Goal: Task Accomplishment & Management: Complete application form

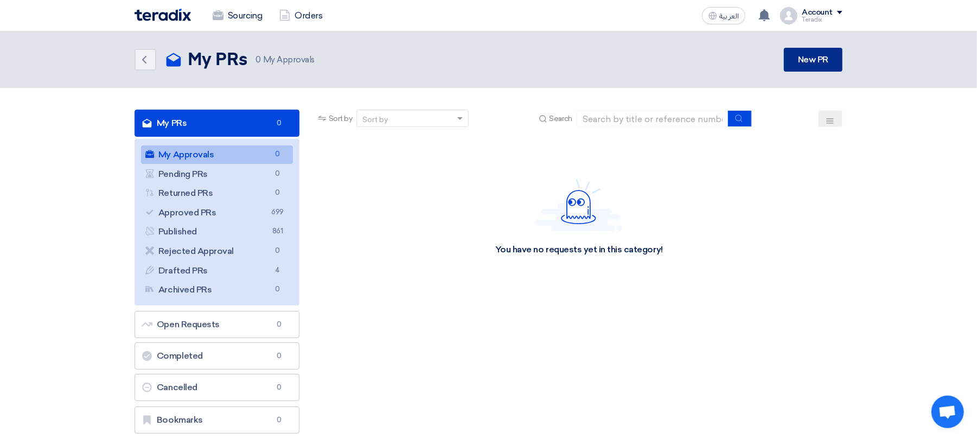
click at [799, 59] on link "New PR" at bounding box center [813, 60] width 59 height 24
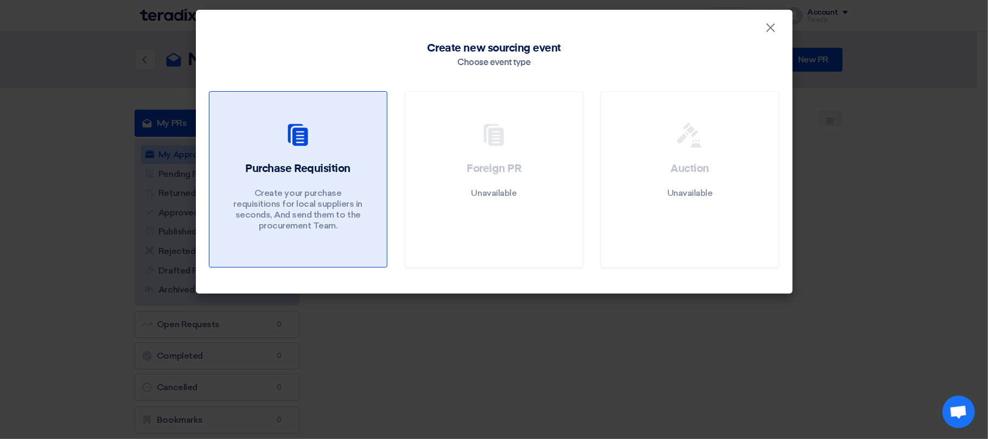
click at [318, 165] on h2 "Purchase Requisition" at bounding box center [297, 168] width 105 height 15
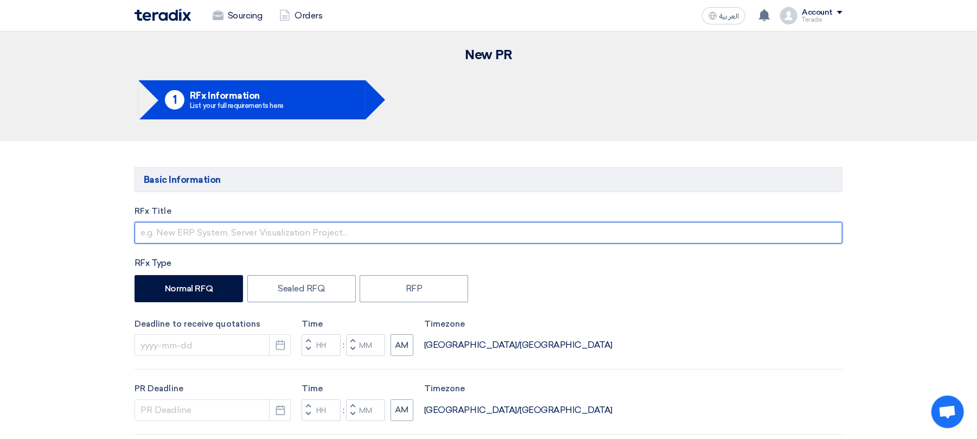
click at [256, 237] on input "text" at bounding box center [489, 233] width 708 height 22
paste input "6000021481"
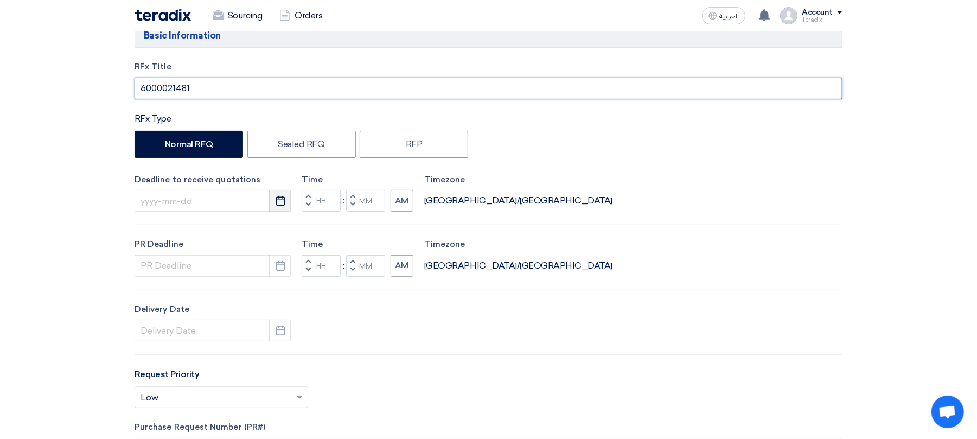
type input "6000021481"
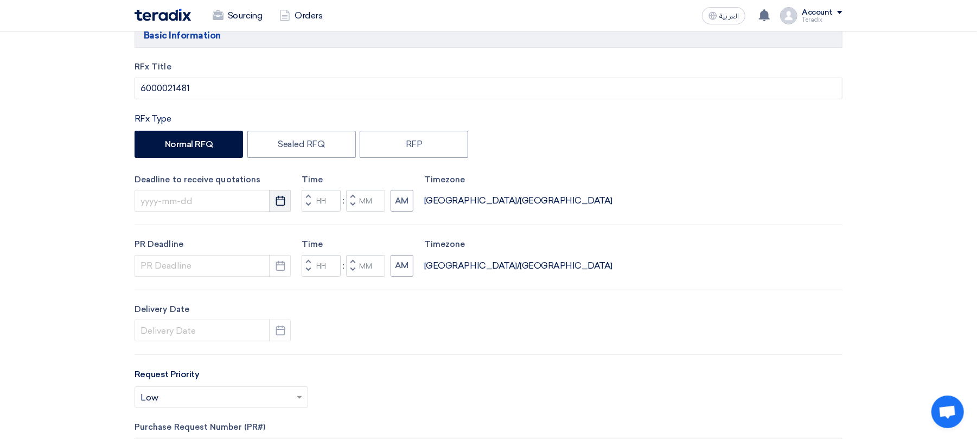
click at [280, 200] on icon "Pick a date" at bounding box center [280, 200] width 11 height 11
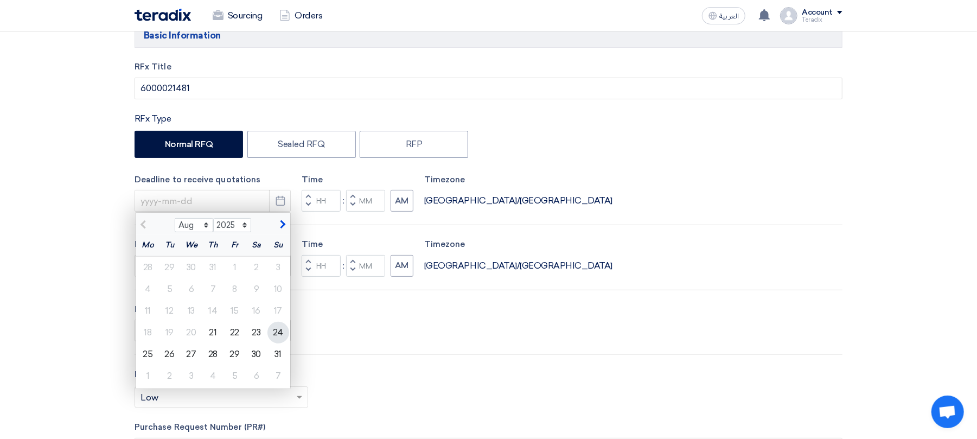
click at [275, 334] on div "24" at bounding box center [279, 333] width 22 height 22
type input "[DATE]"
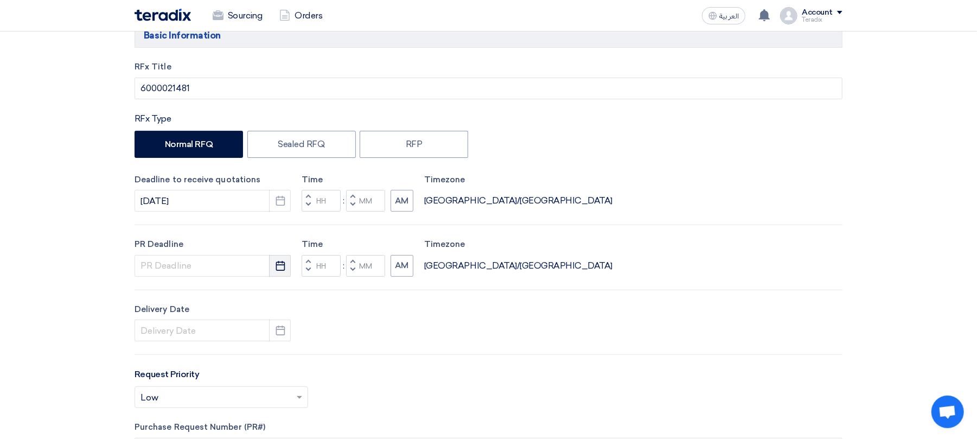
click at [281, 269] on icon "Pick a date" at bounding box center [280, 265] width 11 height 11
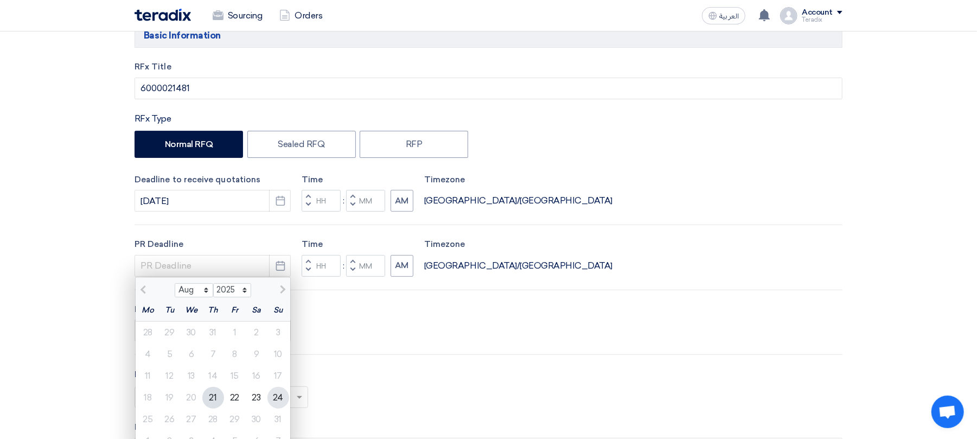
click at [274, 396] on div "24" at bounding box center [279, 398] width 22 height 22
type input "[DATE]"
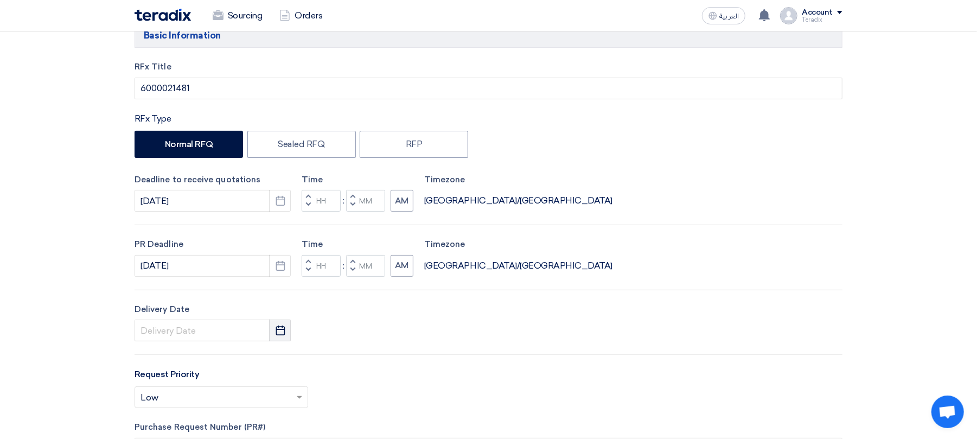
click at [281, 335] on use "button" at bounding box center [280, 331] width 9 height 10
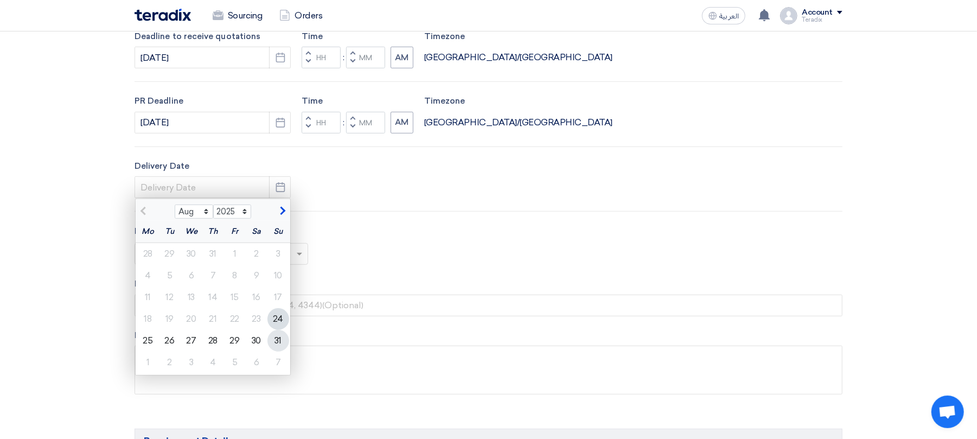
scroll to position [289, 0]
click at [273, 309] on div "24" at bounding box center [279, 318] width 22 height 22
type input "[DATE]"
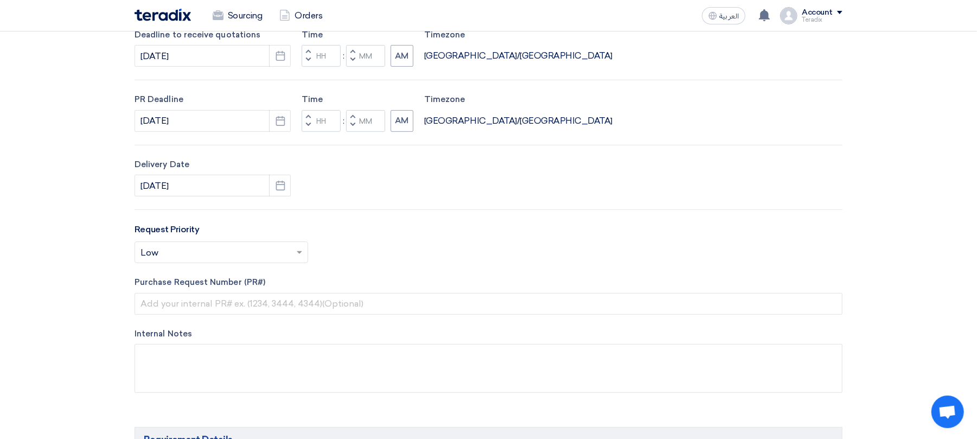
click at [353, 124] on span "button" at bounding box center [353, 125] width 4 height 7
type input "11"
type input "59"
click at [357, 59] on button "Decrement minutes" at bounding box center [352, 61] width 13 height 14
type input "11"
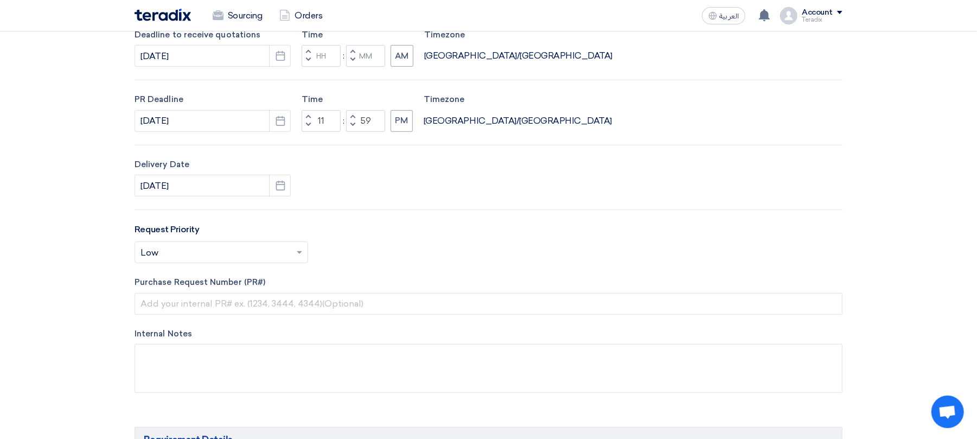
type input "59"
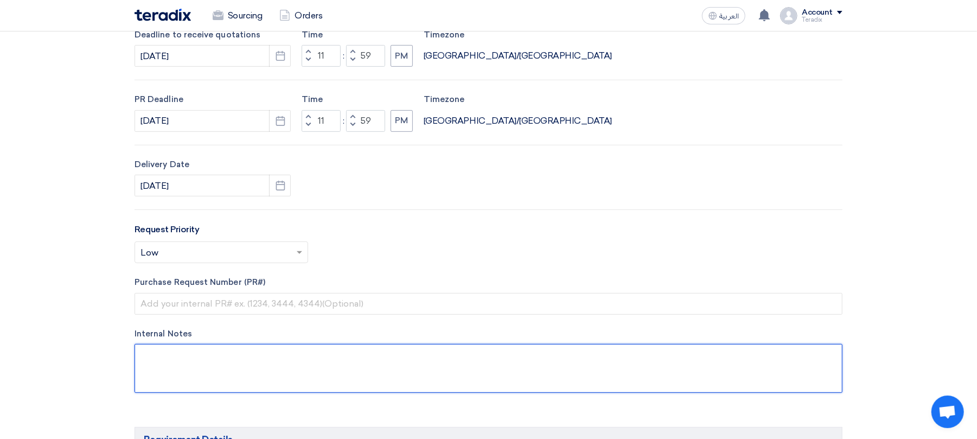
click at [239, 369] on textarea at bounding box center [489, 368] width 708 height 49
paste textarea "[PERSON_NAME] Purchasing Specialist ' [PHONE_NUMBER] Ext: 419 * [EMAIL_ADDRESS]…"
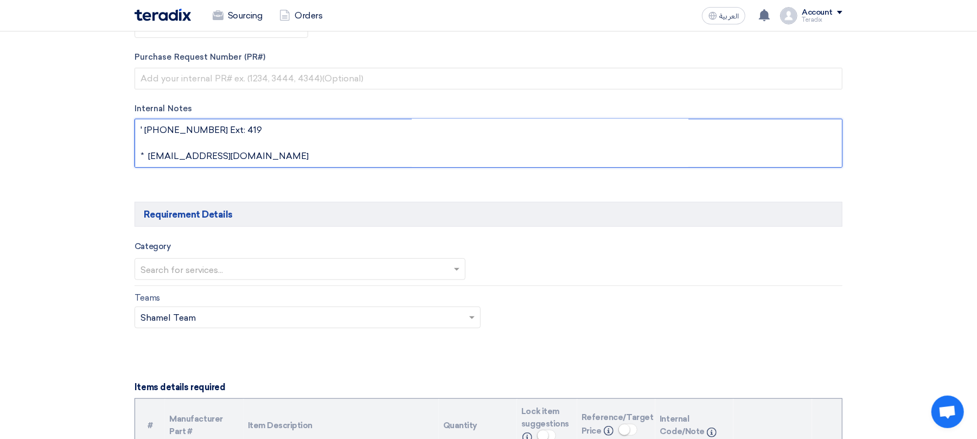
scroll to position [578, 0]
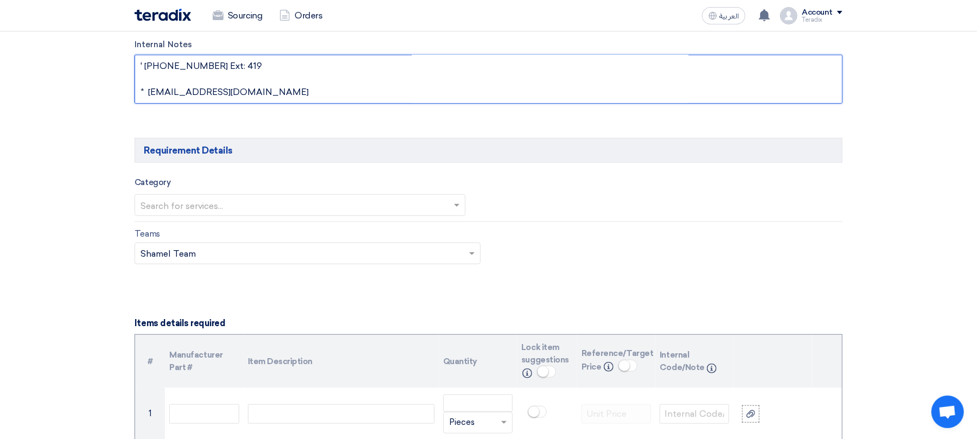
type textarea "[PERSON_NAME] Purchasing Specialist ' [PHONE_NUMBER] Ext: 419 * [EMAIL_ADDRESS]…"
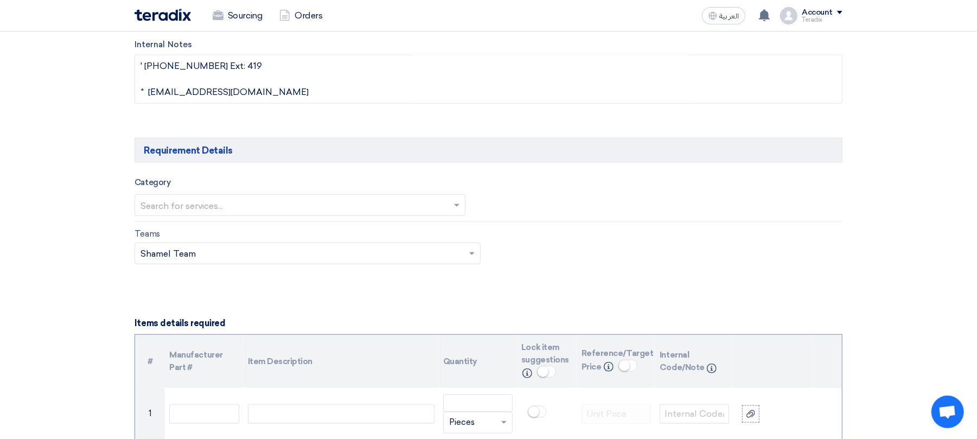
click at [288, 216] on ng-select "Search for services..." at bounding box center [300, 205] width 331 height 22
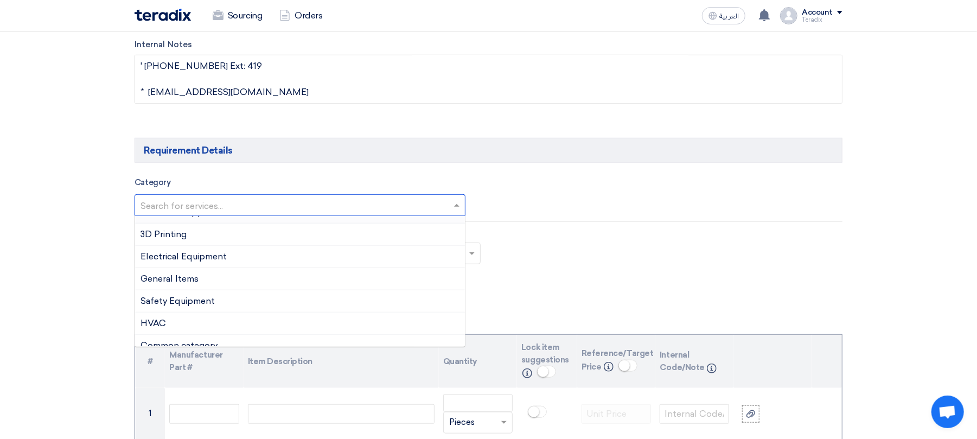
scroll to position [250, 0]
click at [214, 274] on div "General Items" at bounding box center [300, 269] width 330 height 22
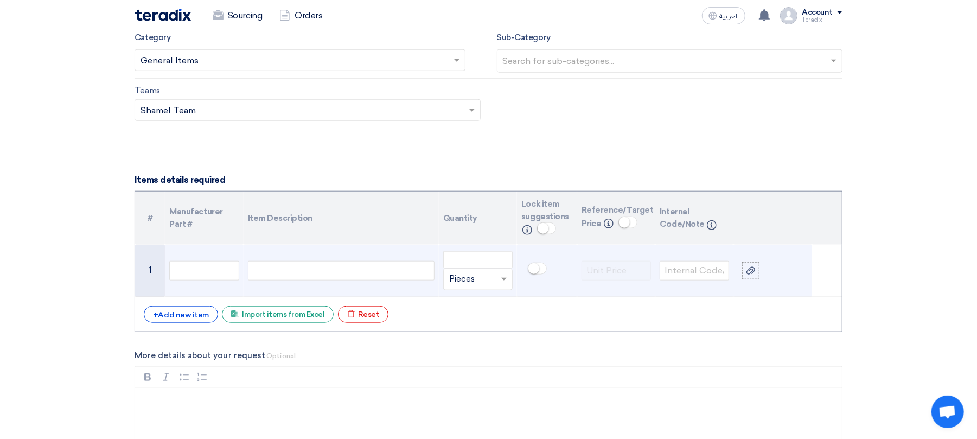
click at [269, 271] on div at bounding box center [341, 271] width 187 height 20
paste div
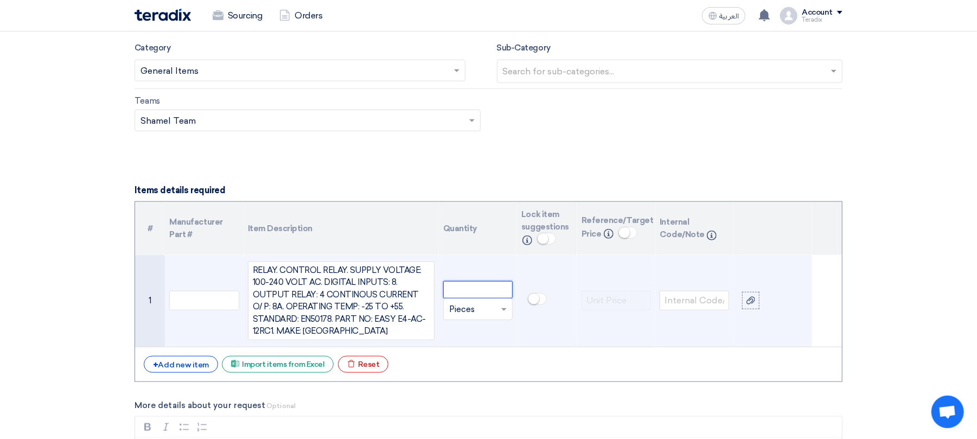
click at [493, 288] on input "number" at bounding box center [477, 289] width 69 height 17
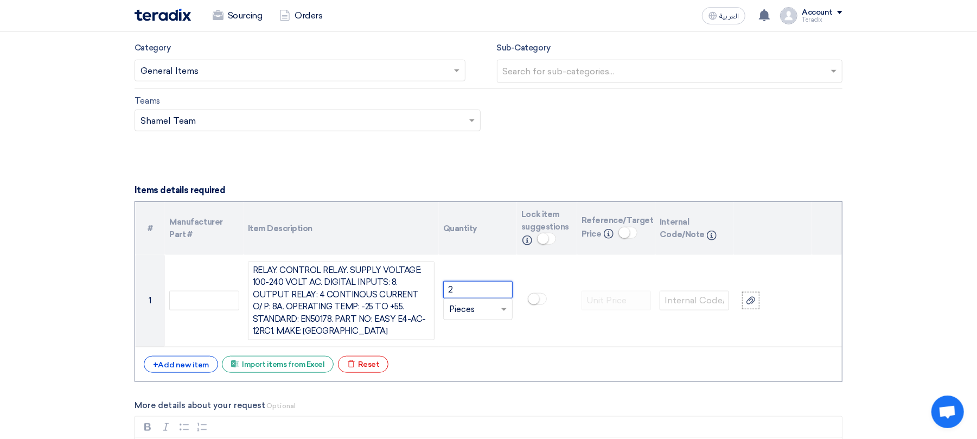
type input "2"
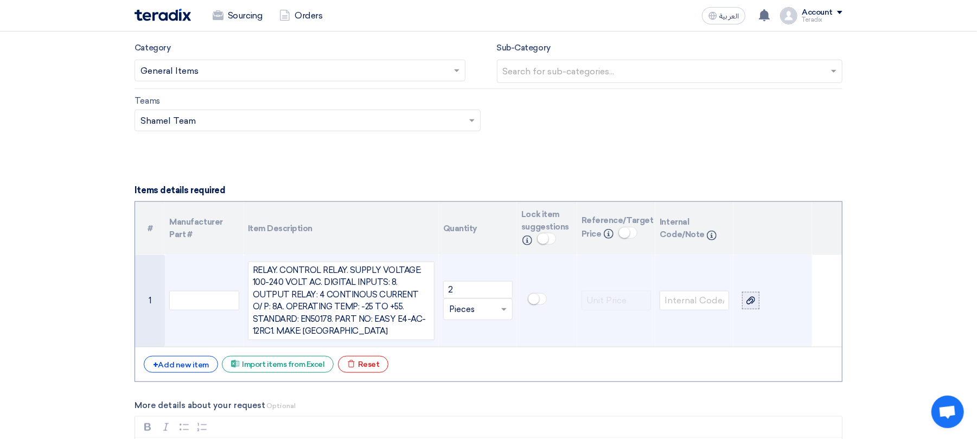
click at [754, 304] on use at bounding box center [751, 301] width 9 height 8
click at [0, 0] on input "file" at bounding box center [0, 0] width 0 height 0
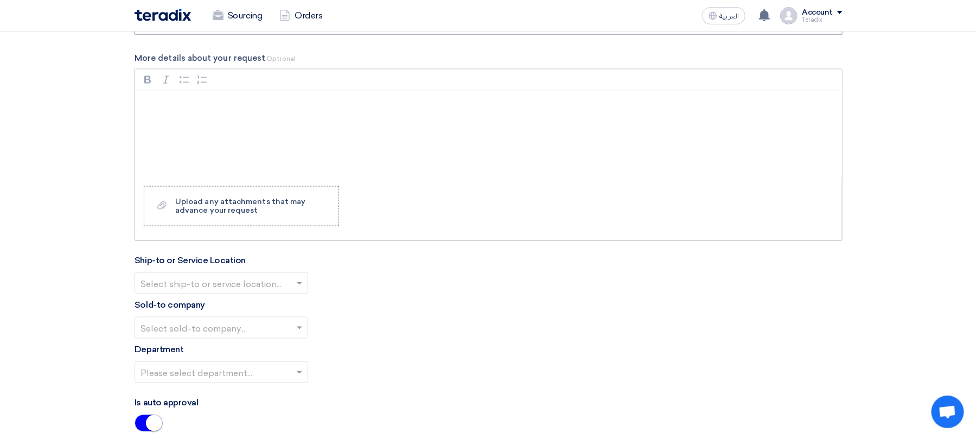
scroll to position [1075, 0]
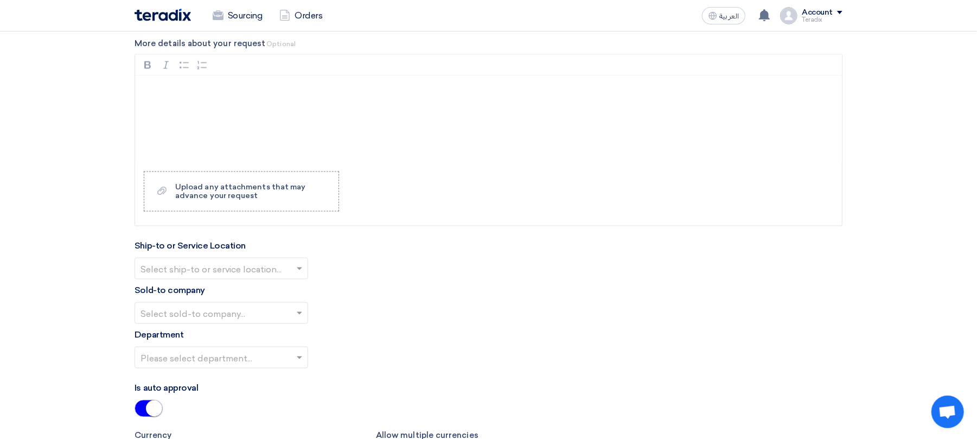
click at [208, 277] on input "text" at bounding box center [216, 269] width 151 height 18
click at [220, 294] on span "Obeikan Digital Solutions" at bounding box center [193, 290] width 105 height 10
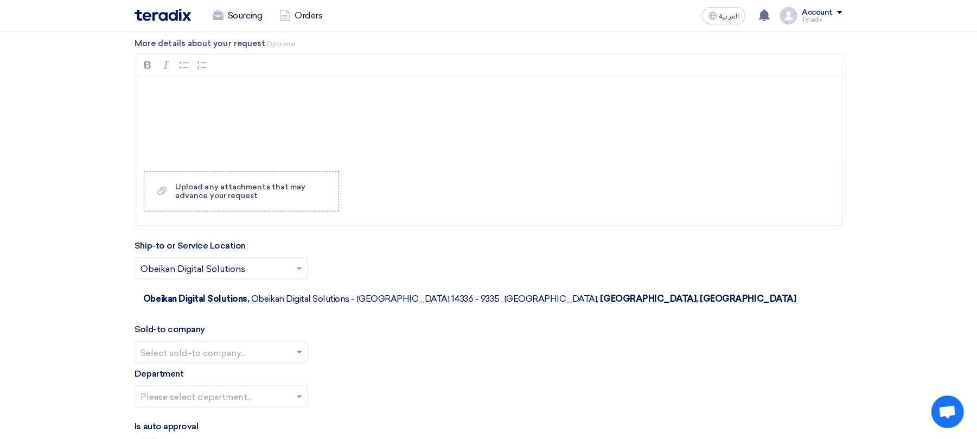
drag, startPoint x: 222, startPoint y: 332, endPoint x: 222, endPoint y: 340, distance: 7.6
click at [222, 344] on input "text" at bounding box center [216, 353] width 151 height 18
click at [222, 368] on span "SHAMEL / Obeikan Digital Solutions" at bounding box center [216, 373] width 151 height 10
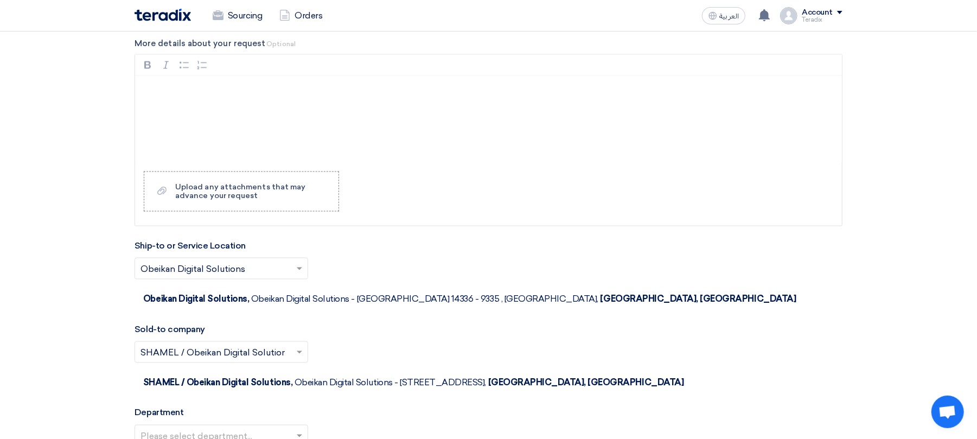
click at [231, 428] on input "text" at bounding box center [216, 437] width 151 height 18
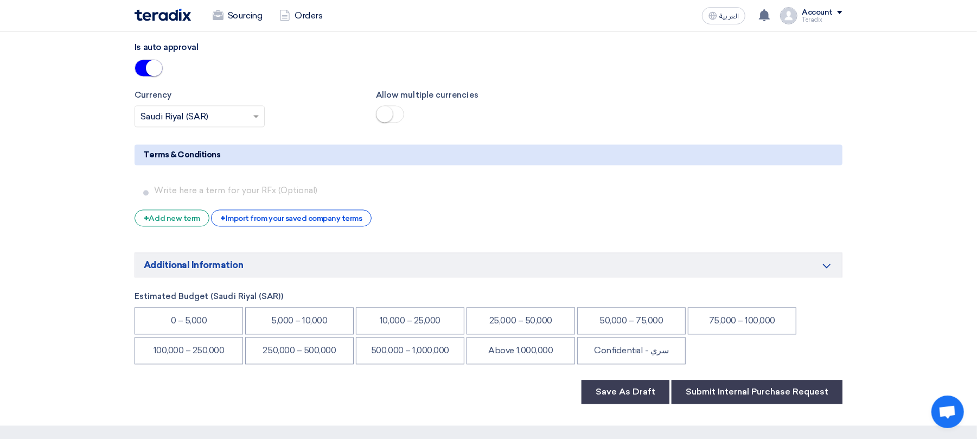
scroll to position [1509, 0]
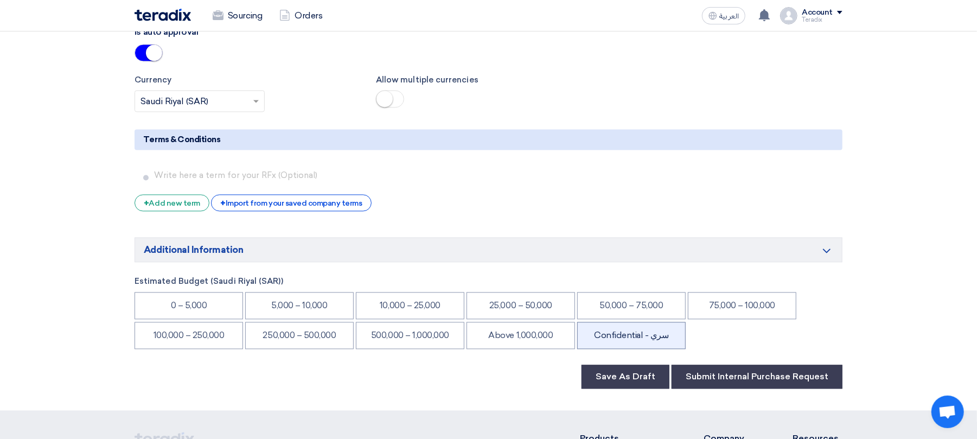
click at [599, 322] on li "Confidential - سري" at bounding box center [631, 335] width 109 height 27
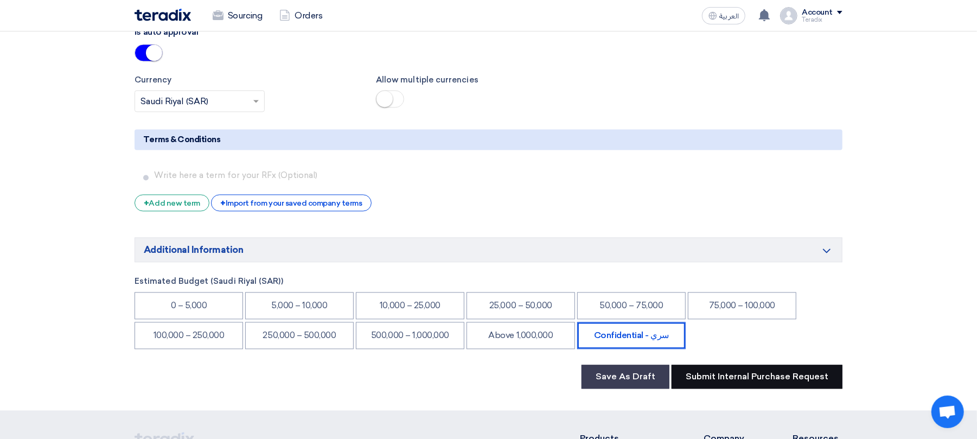
click at [723, 365] on button "Submit Internal Purchase Request" at bounding box center [757, 377] width 171 height 24
